Goal: Information Seeking & Learning: Stay updated

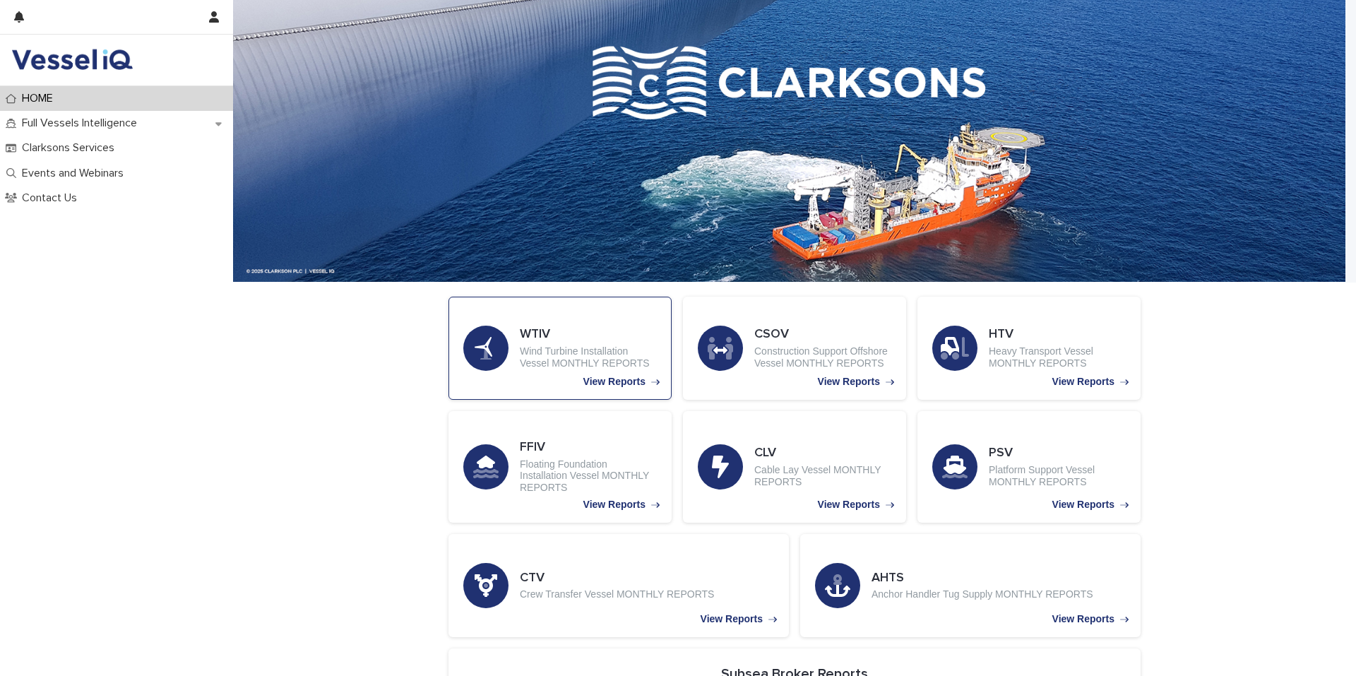
click at [604, 357] on p "Wind Turbine Installation Vessel MONTHLY REPORTS" at bounding box center [588, 357] width 137 height 24
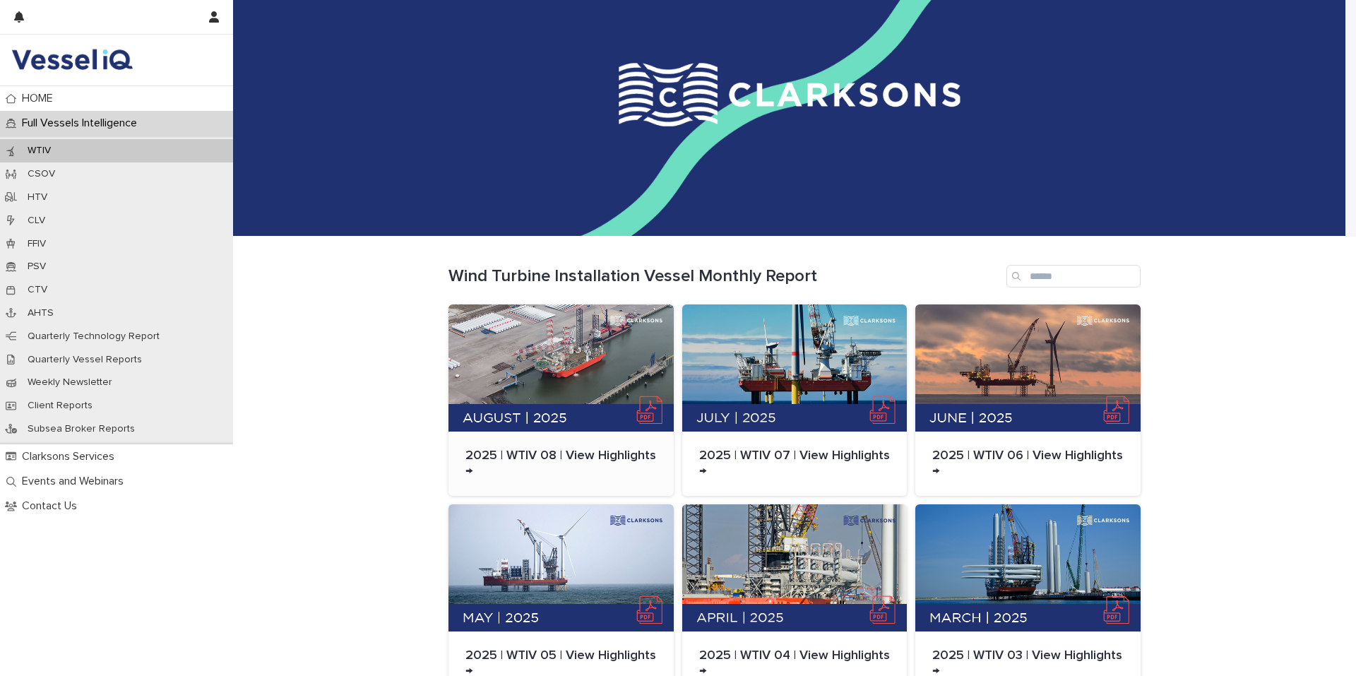
scroll to position [71, 0]
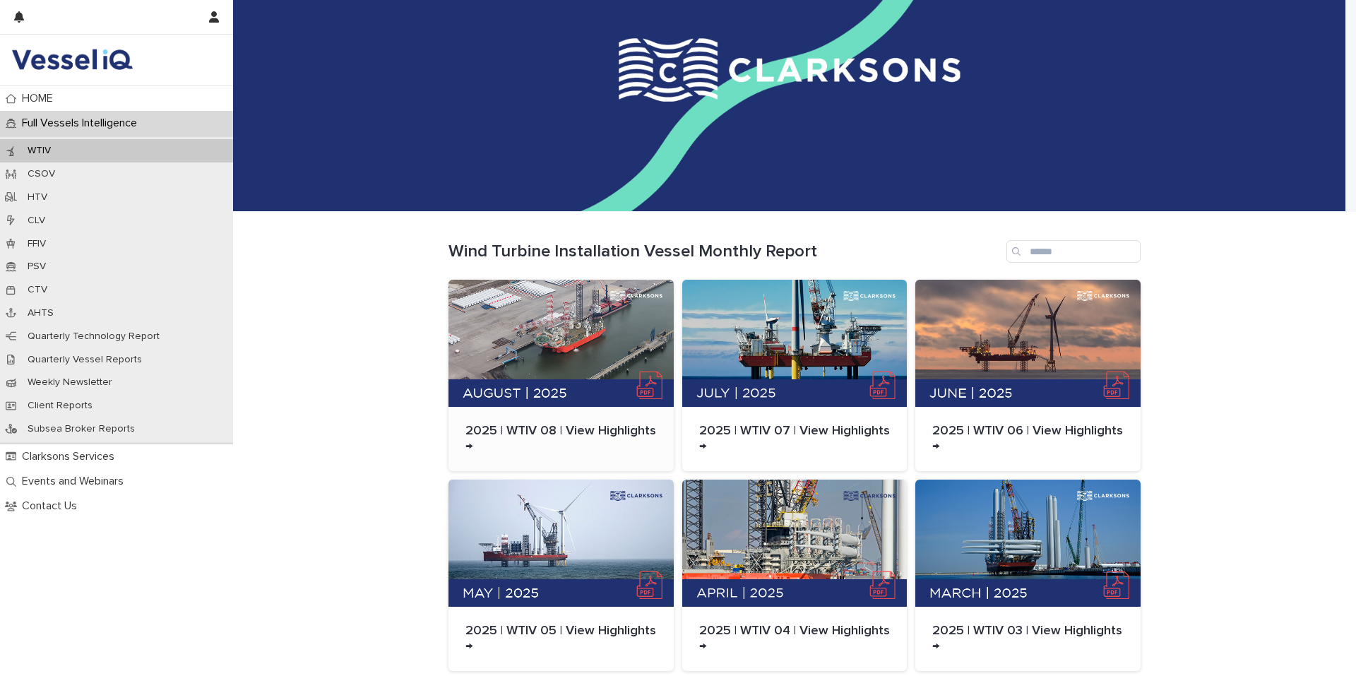
click at [579, 388] on div at bounding box center [560, 343] width 225 height 127
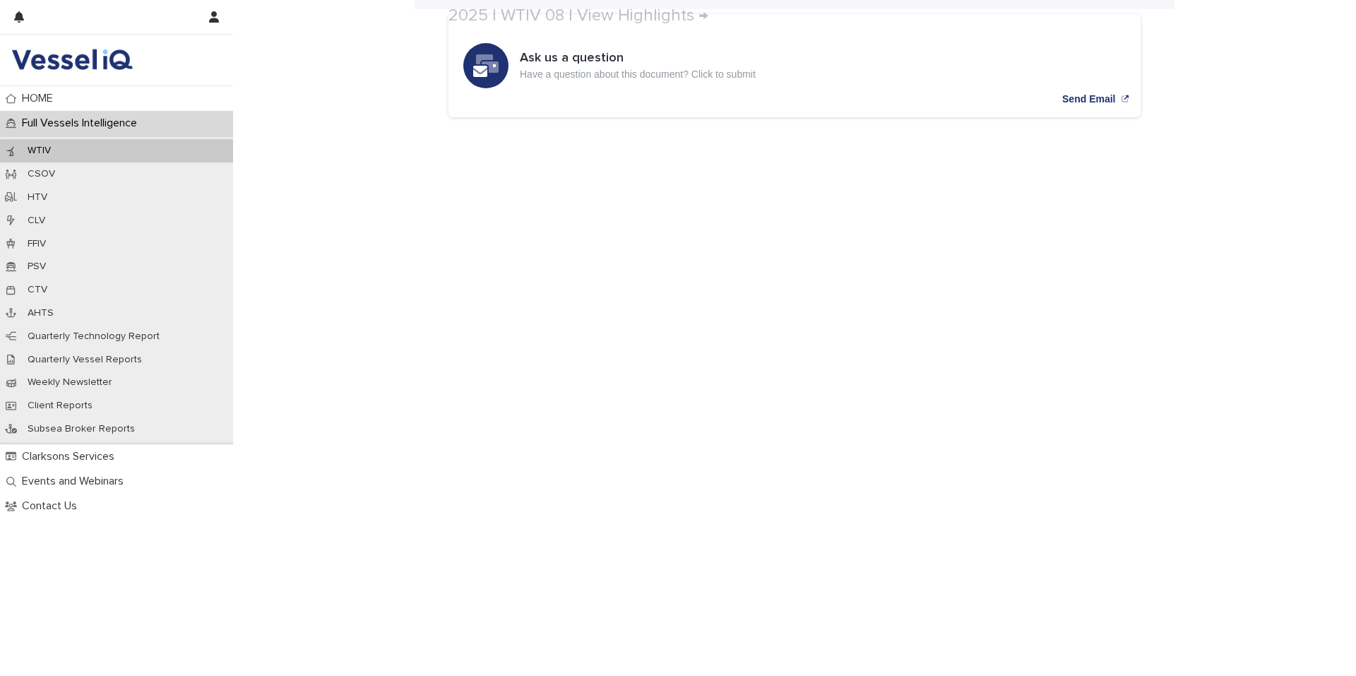
scroll to position [71, 0]
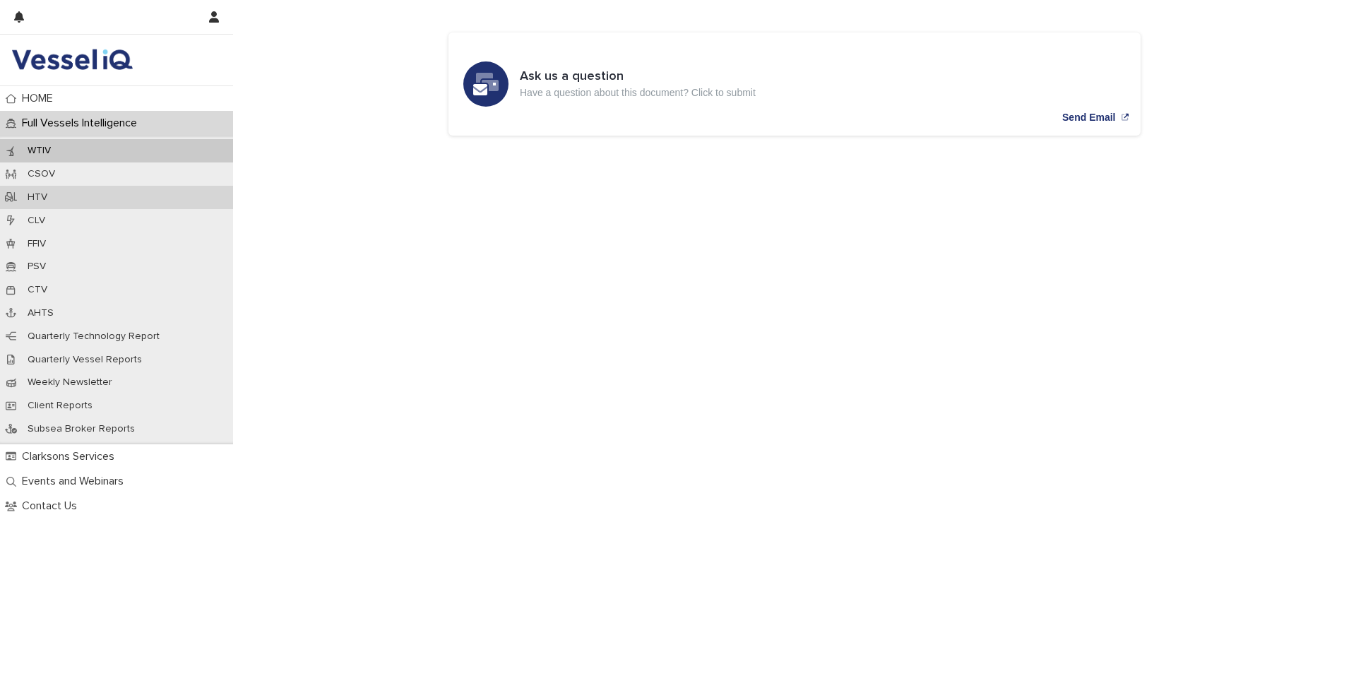
click at [65, 201] on div "HTV" at bounding box center [116, 197] width 233 height 23
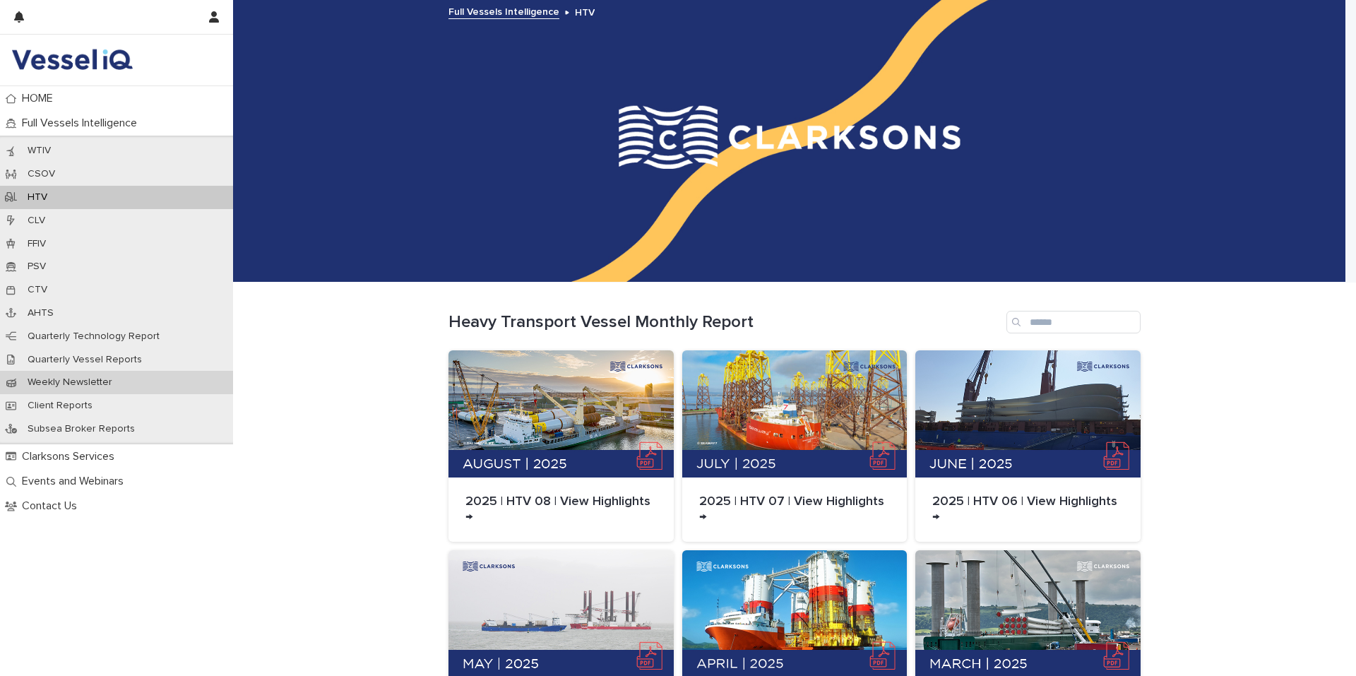
click at [107, 384] on p "Weekly Newsletter" at bounding box center [69, 382] width 107 height 12
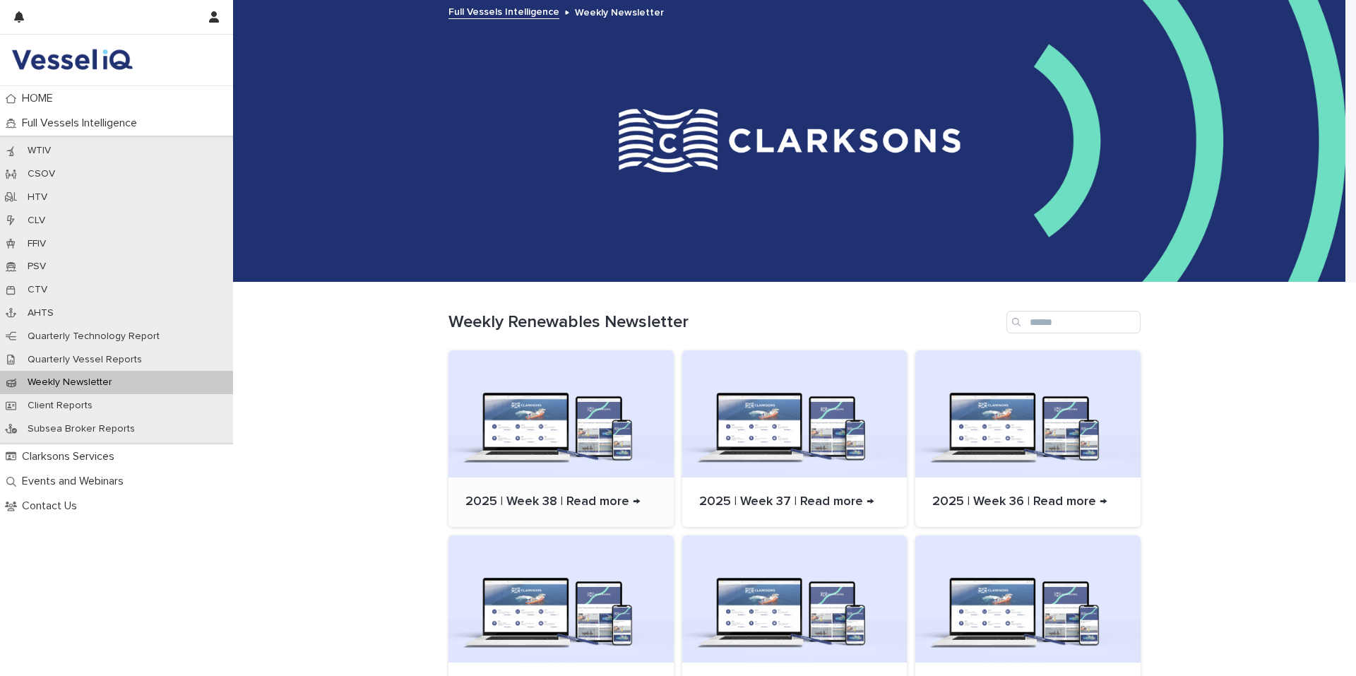
click at [558, 448] on div at bounding box center [560, 413] width 225 height 127
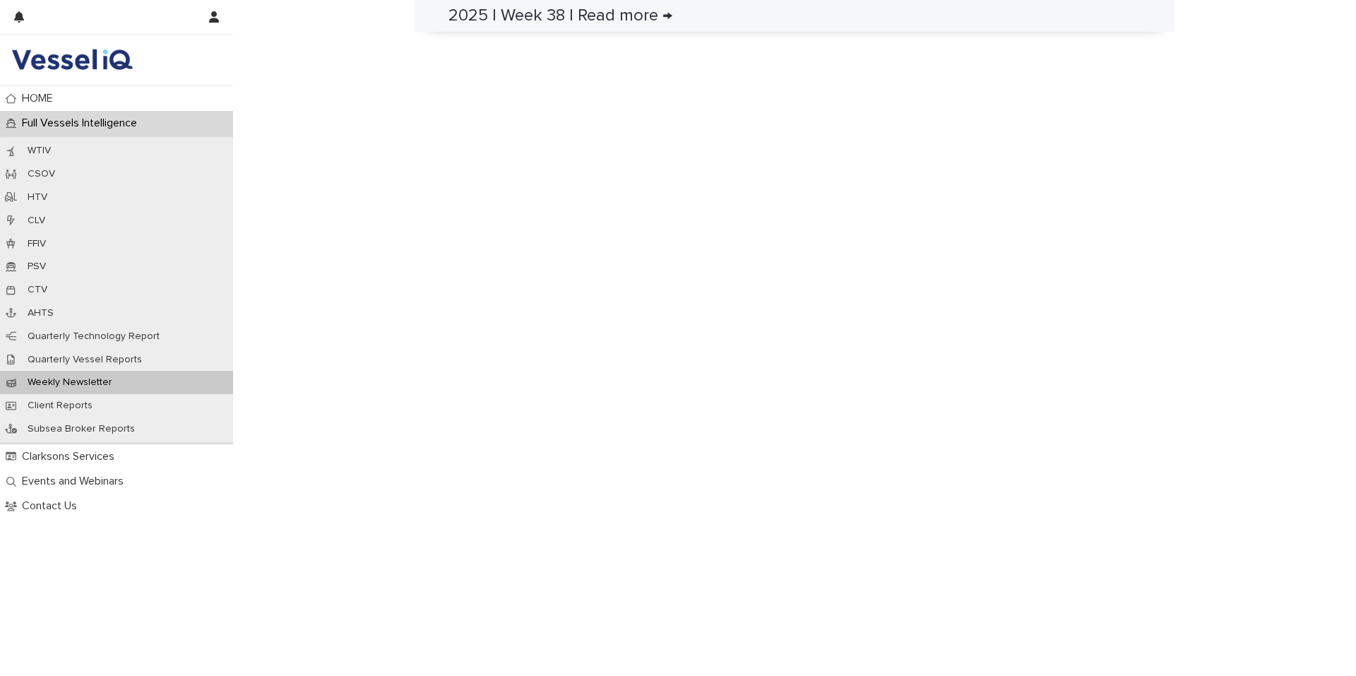
scroll to position [988, 0]
click at [54, 238] on p "FFIV" at bounding box center [36, 244] width 41 height 12
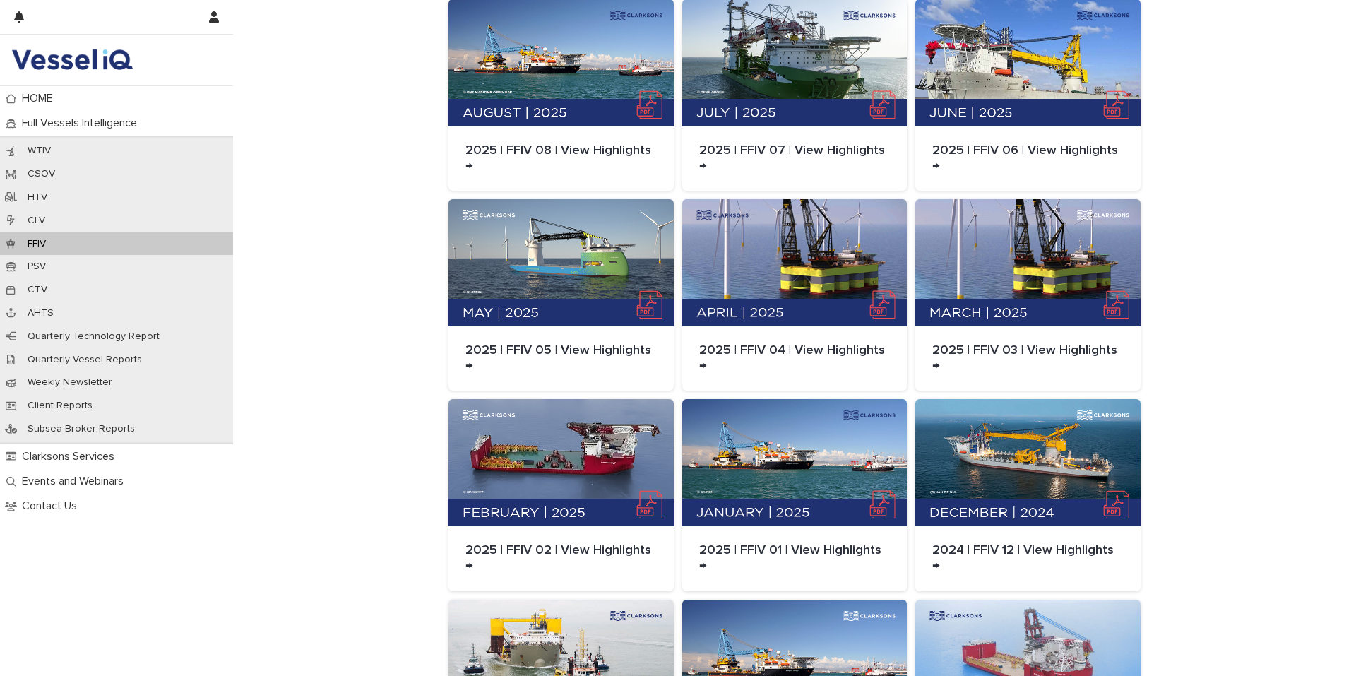
scroll to position [141, 0]
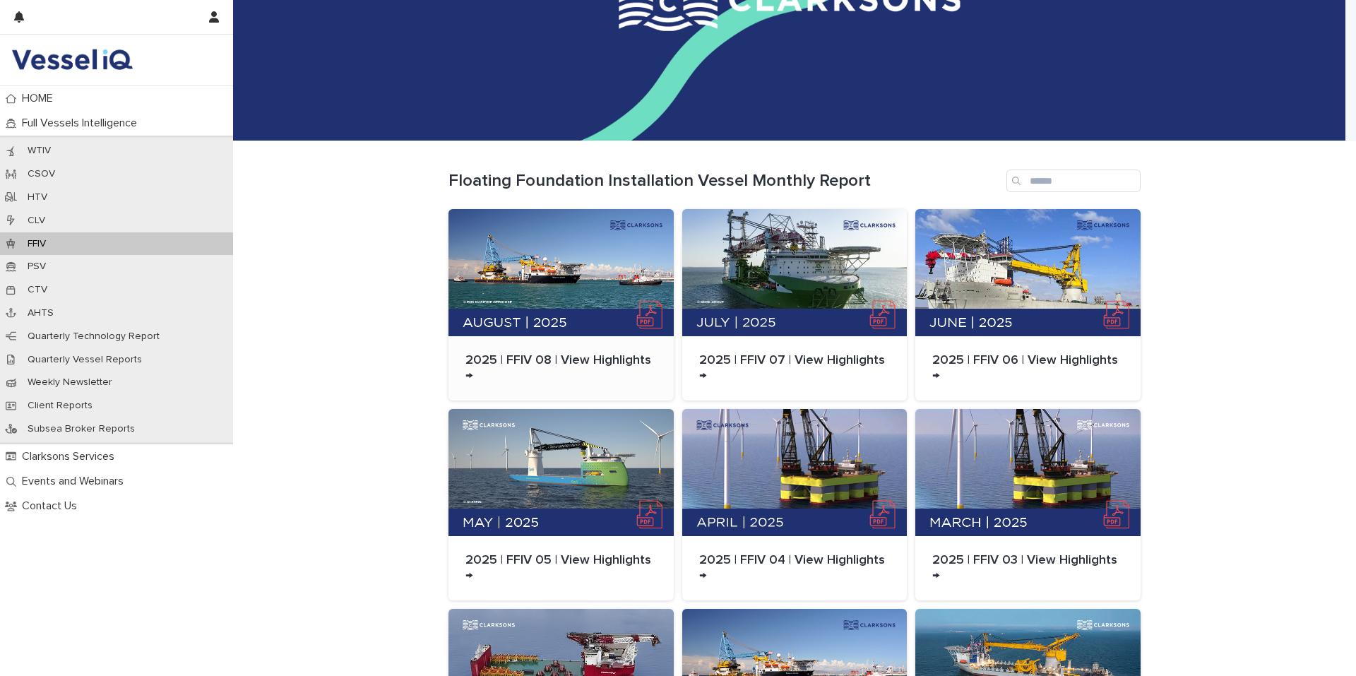
click at [554, 244] on div at bounding box center [560, 272] width 225 height 127
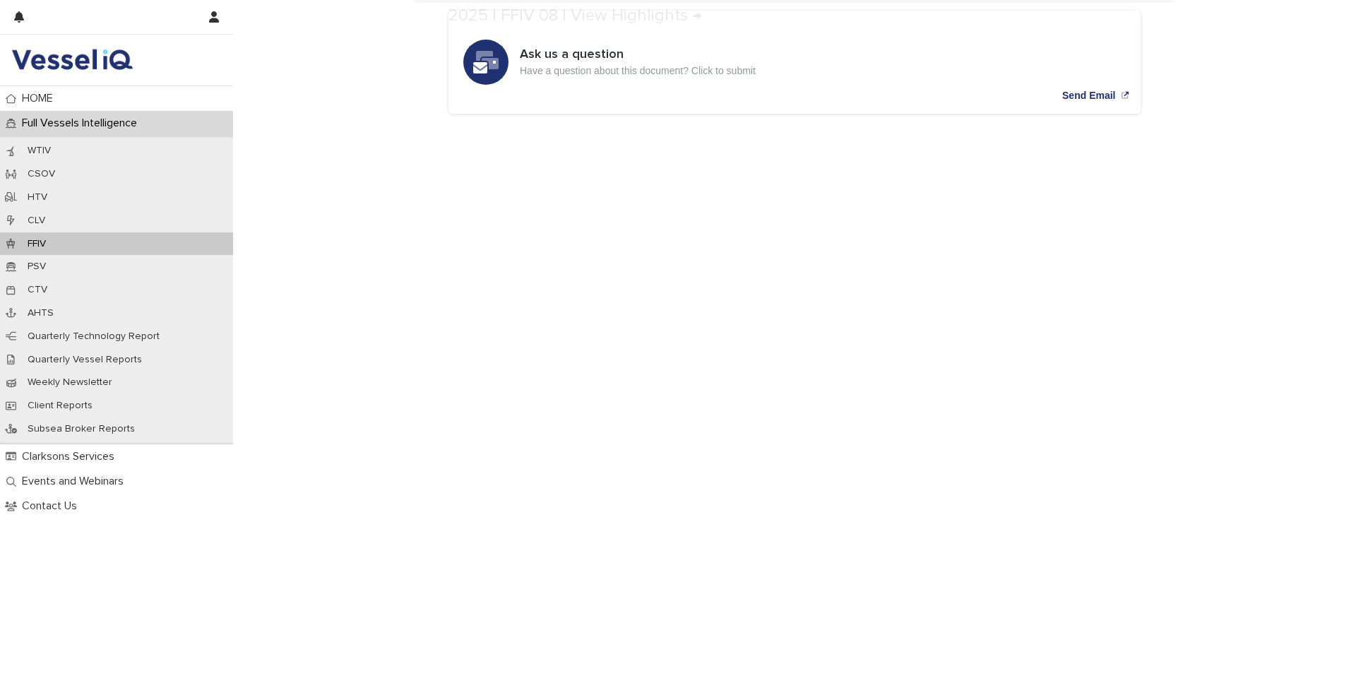
scroll to position [353, 0]
